Goal: Navigation & Orientation: Find specific page/section

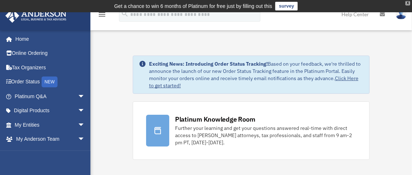
click at [407, 3] on div "X" at bounding box center [407, 3] width 5 height 4
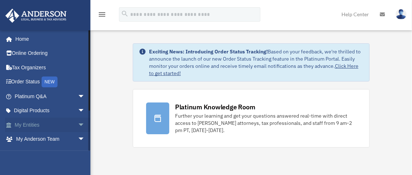
click at [32, 124] on link "My Entities arrow_drop_down" at bounding box center [50, 125] width 91 height 14
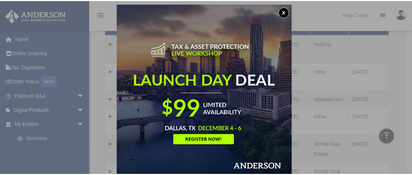
scroll to position [4, 0]
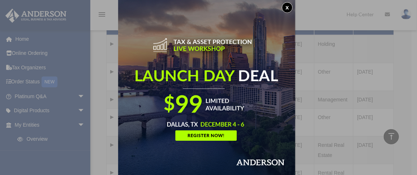
click at [291, 5] on button "x" at bounding box center [287, 7] width 11 height 11
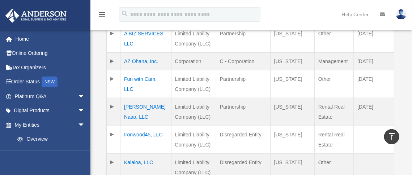
scroll to position [241, 0]
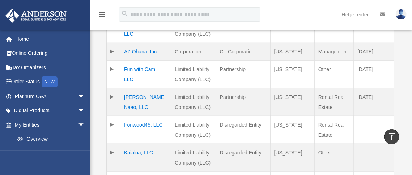
click at [144, 132] on td "Ironwood45, LLC" at bounding box center [145, 130] width 51 height 28
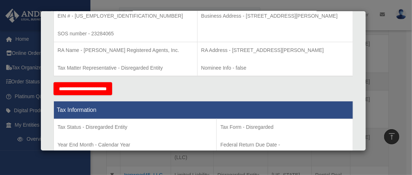
scroll to position [0, 0]
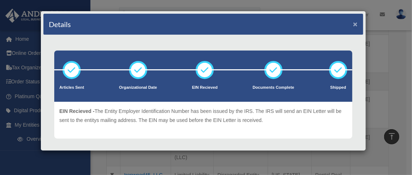
click at [353, 22] on button "×" at bounding box center [355, 24] width 5 height 8
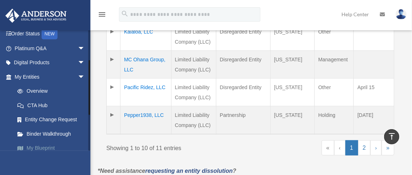
scroll to position [96, 0]
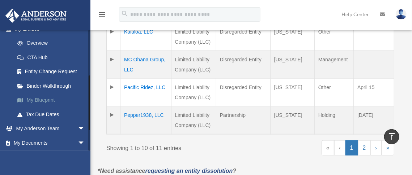
click at [45, 100] on link "My Blueprint" at bounding box center [53, 100] width 86 height 14
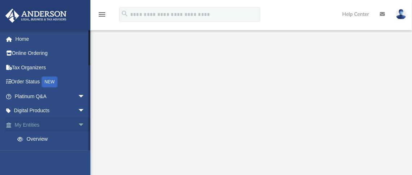
click at [37, 125] on link "My Entities arrow_drop_down" at bounding box center [50, 125] width 91 height 14
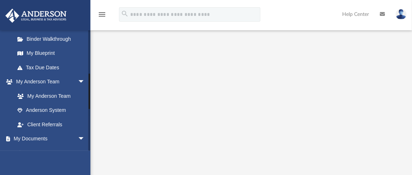
scroll to position [145, 0]
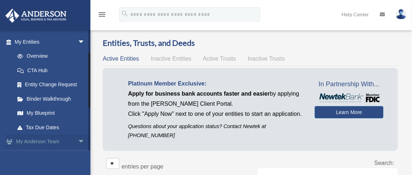
scroll to position [96, 0]
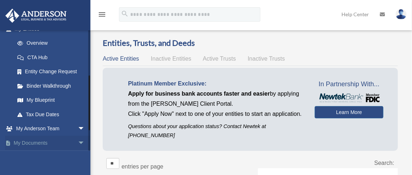
click at [48, 142] on link "My Documents arrow_drop_down" at bounding box center [50, 143] width 91 height 14
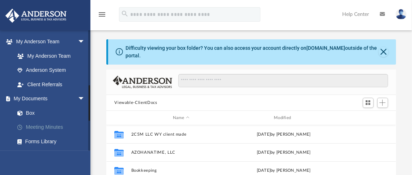
scroll to position [193, 0]
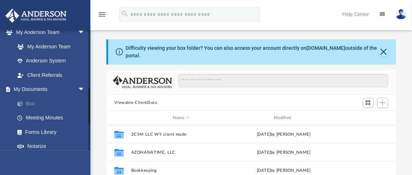
click at [29, 103] on link "Box" at bounding box center [53, 103] width 86 height 14
click at [36, 116] on link "Meeting Minutes" at bounding box center [53, 118] width 86 height 14
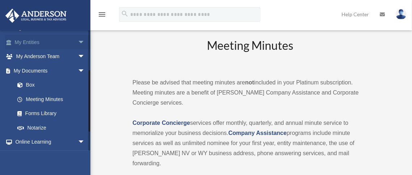
scroll to position [96, 0]
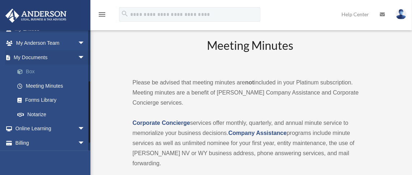
click at [29, 70] on link "Box" at bounding box center [53, 72] width 86 height 14
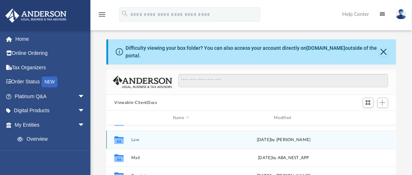
click at [135, 138] on button "Law" at bounding box center [180, 140] width 99 height 5
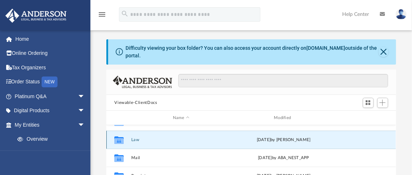
click at [135, 138] on button "Law" at bounding box center [180, 140] width 99 height 5
